Goal: Register for event/course

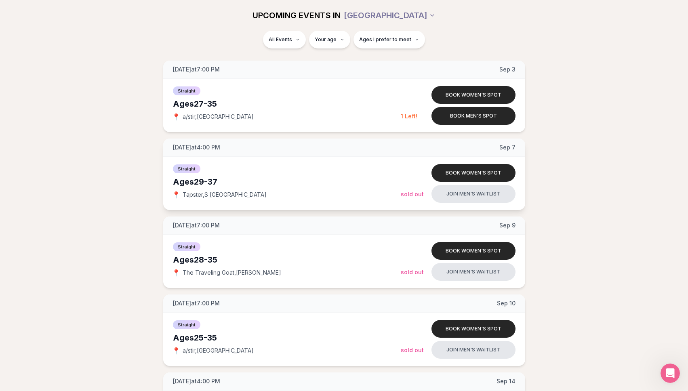
scroll to position [187, 0]
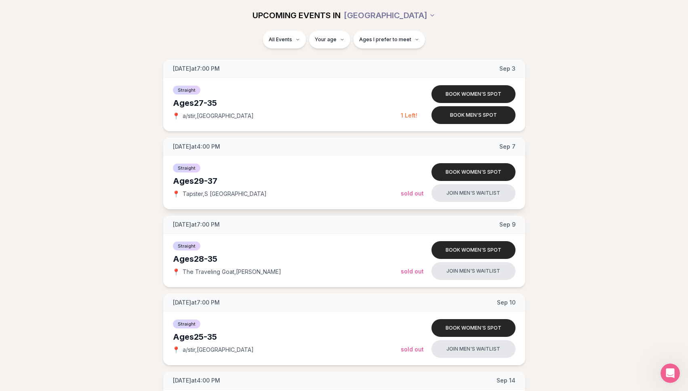
click at [180, 175] on div "Ages [DEMOGRAPHIC_DATA]" at bounding box center [287, 180] width 228 height 11
type input "**"
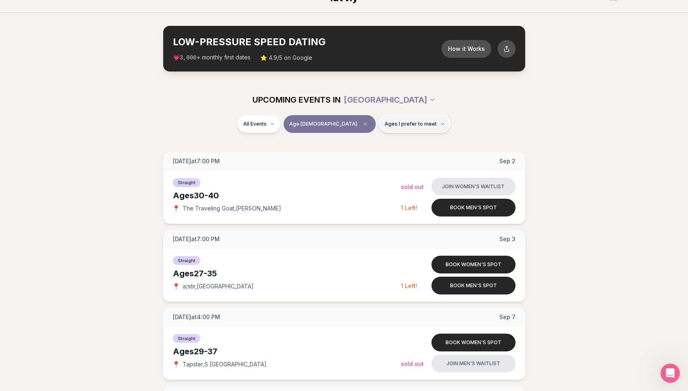
click at [385, 122] on span "Ages I prefer to meet" at bounding box center [411, 124] width 52 height 6
click at [380, 164] on span "Older than me" at bounding box center [384, 166] width 38 height 8
click at [360, 164] on button "Older than me" at bounding box center [357, 166] width 6 height 6
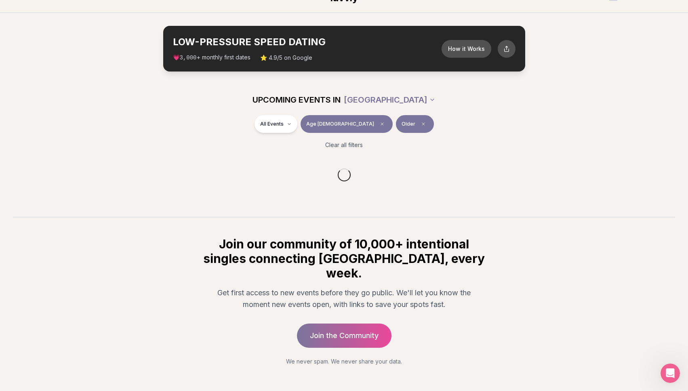
click at [489, 121] on div "All Events Age [DEMOGRAPHIC_DATA] Older" at bounding box center [344, 125] width 453 height 21
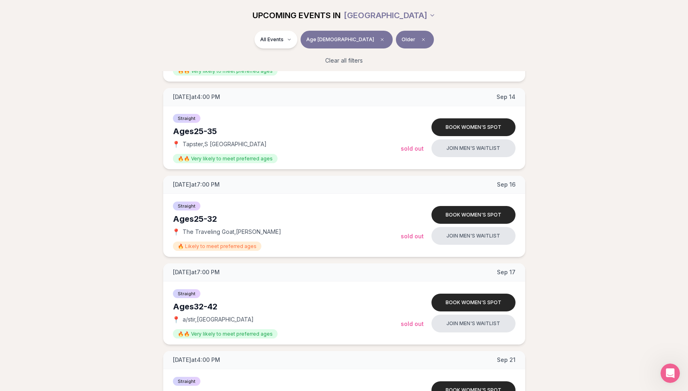
scroll to position [533, 0]
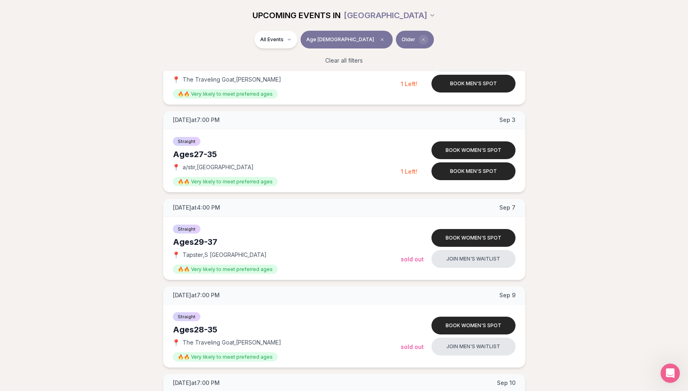
click at [422, 38] on icon "Clear preference" at bounding box center [423, 39] width 2 height 2
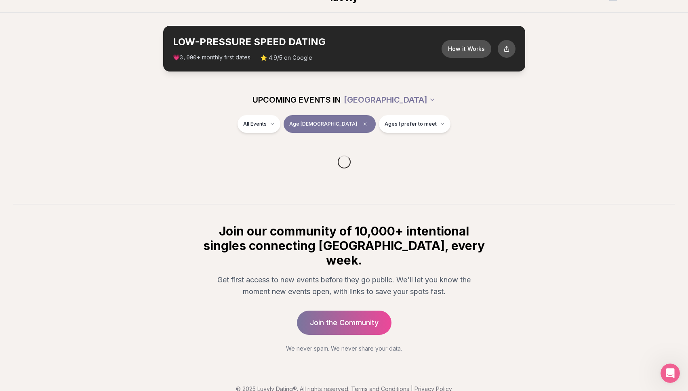
scroll to position [158, 0]
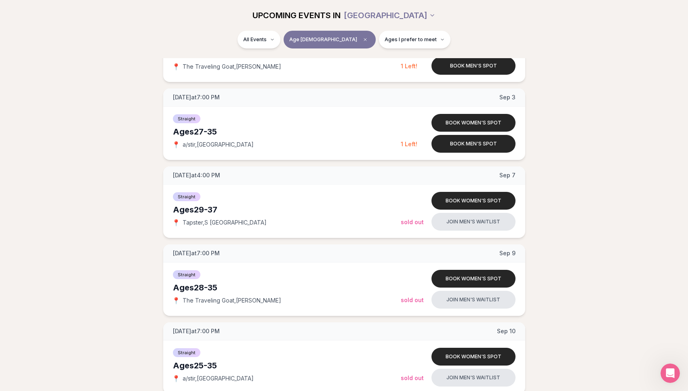
click at [409, 30] on div "UPCOMING EVENTS IN [GEOGRAPHIC_DATA]" at bounding box center [345, 15] width 466 height 31
click at [397, 42] on span "Ages I prefer to meet" at bounding box center [411, 39] width 52 height 6
click at [357, 71] on button "Around my age" at bounding box center [357, 70] width 6 height 6
click at [357, 82] on button "Older than me" at bounding box center [357, 82] width 6 height 6
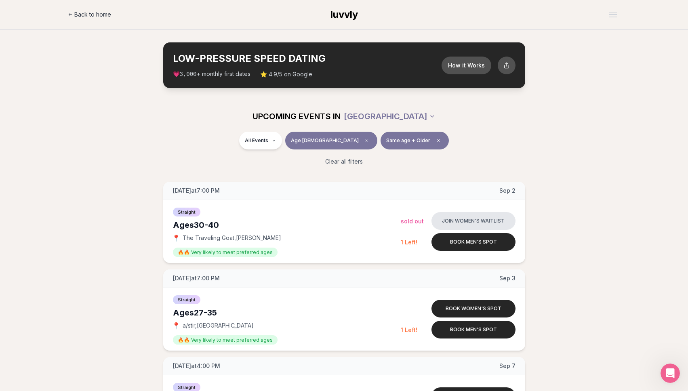
click at [86, 18] on span "Back to home" at bounding box center [92, 15] width 37 height 8
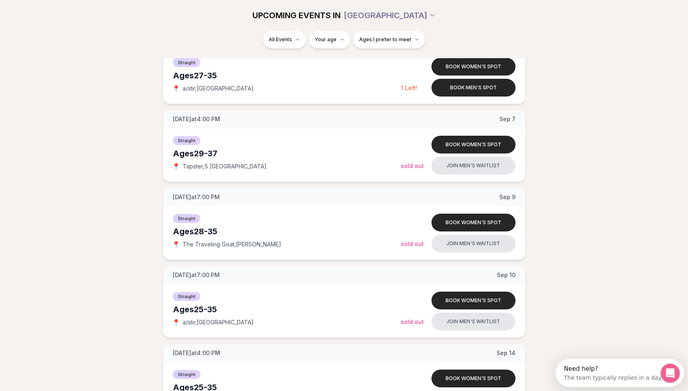
scroll to position [216, 0]
